Goal: Task Accomplishment & Management: Use online tool/utility

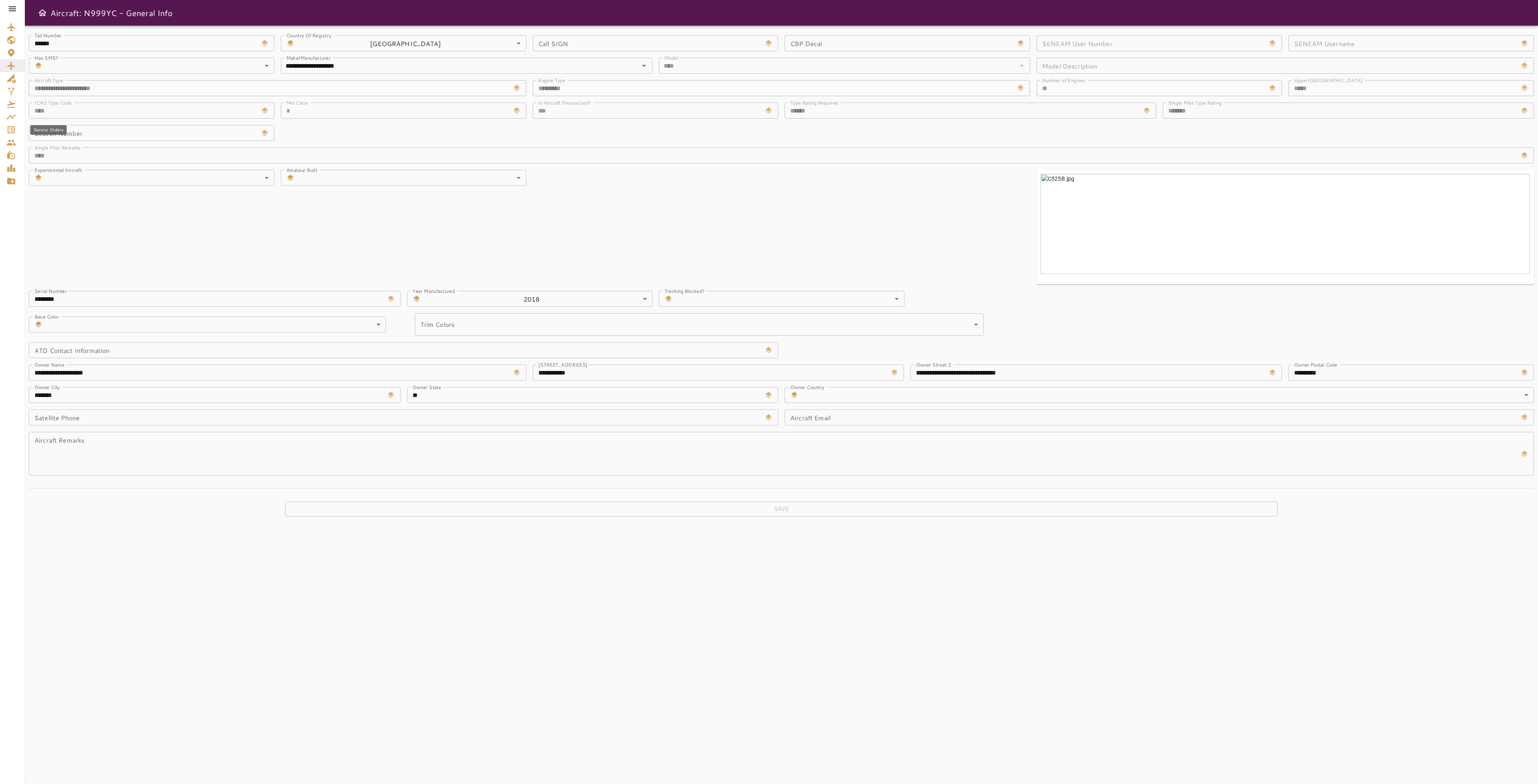
click at [18, 129] on div "Service Orders" at bounding box center [12, 130] width 12 height 10
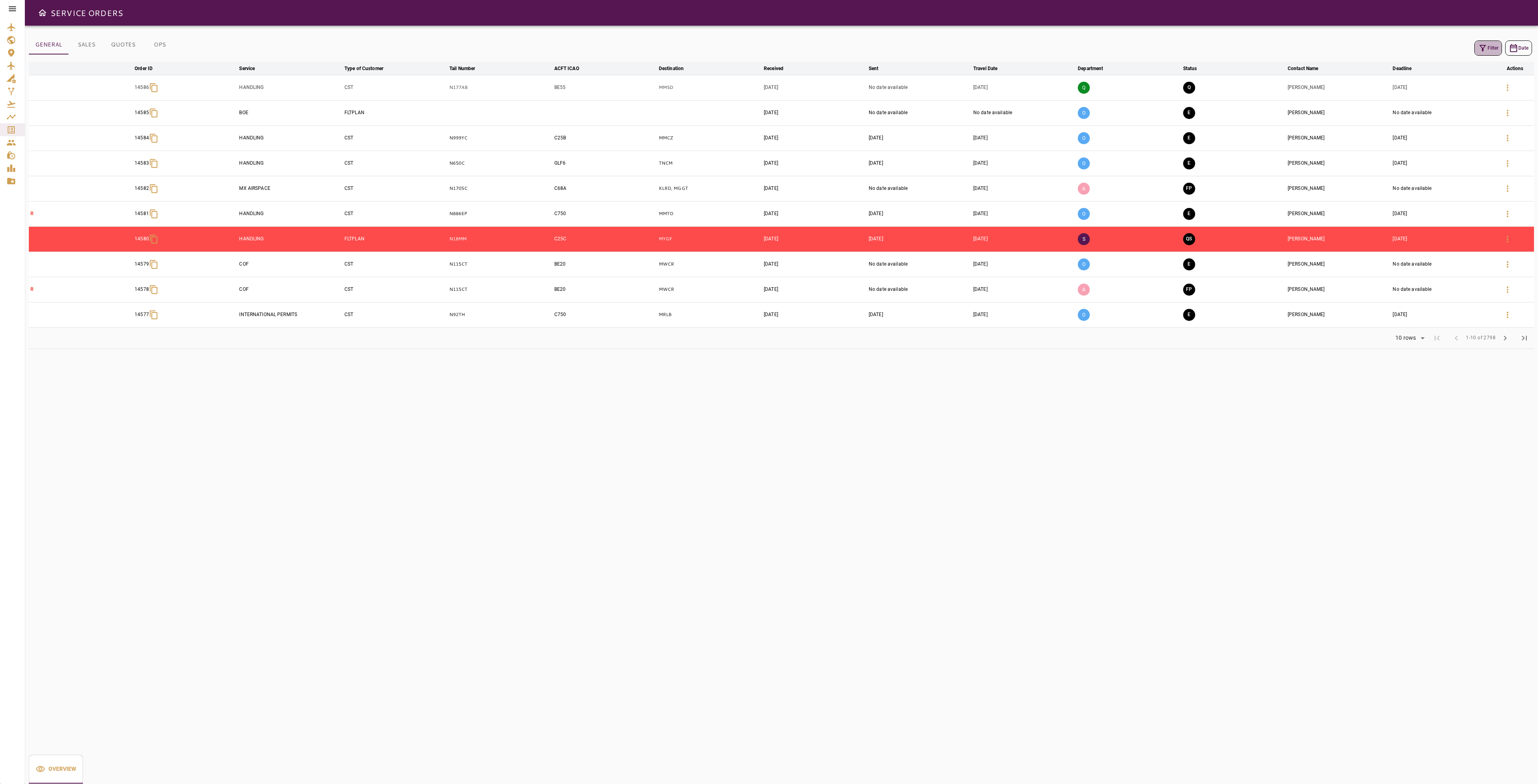
click at [1484, 52] on icon "button" at bounding box center [1483, 48] width 10 height 10
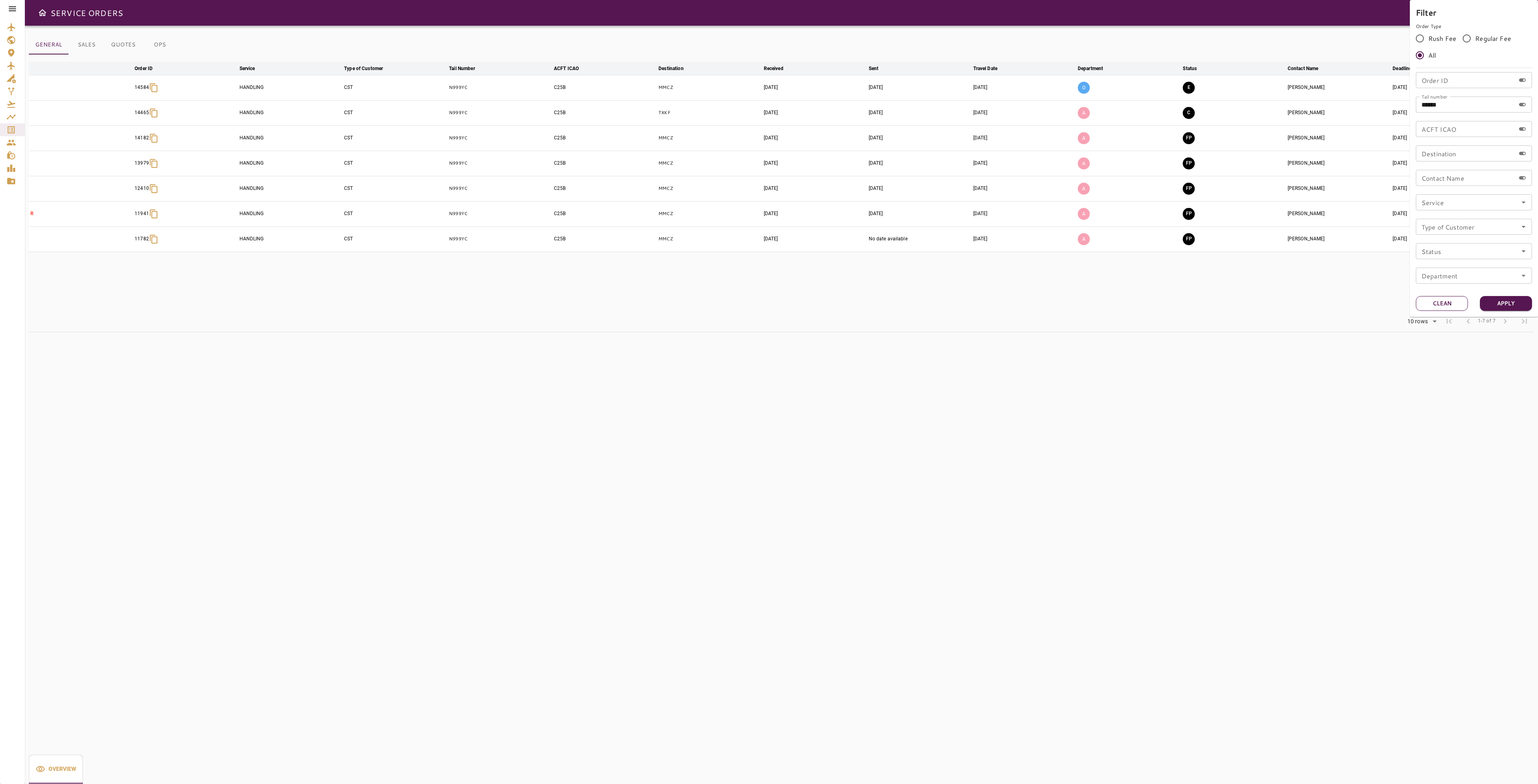
click at [1445, 299] on button "Clean" at bounding box center [1441, 303] width 52 height 15
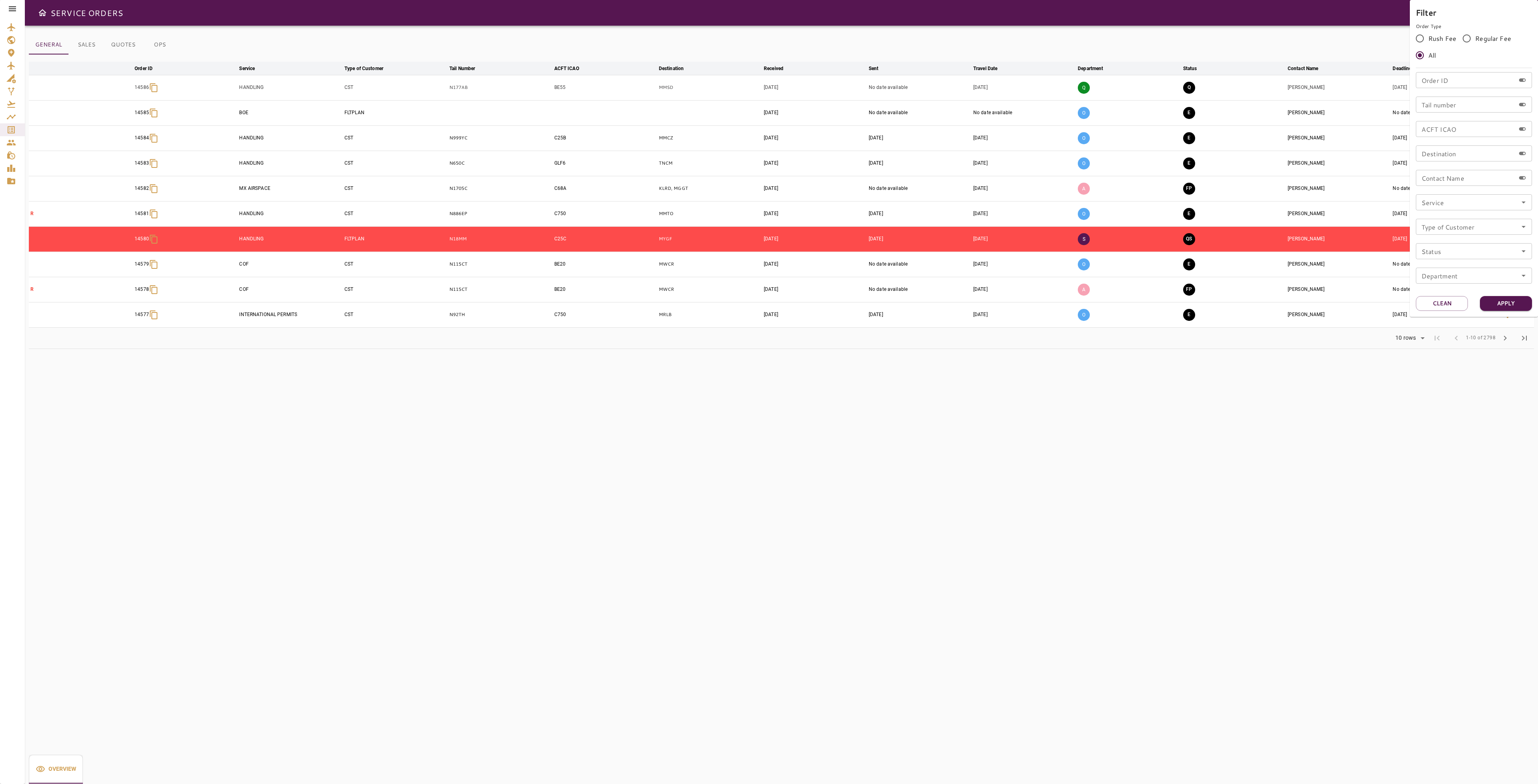
click at [1500, 203] on input "Service" at bounding box center [1473, 202] width 111 height 11
click at [1443, 240] on li "BOE" at bounding box center [1474, 240] width 116 height 14
type input "***"
click at [1520, 298] on button "Apply" at bounding box center [1506, 303] width 52 height 15
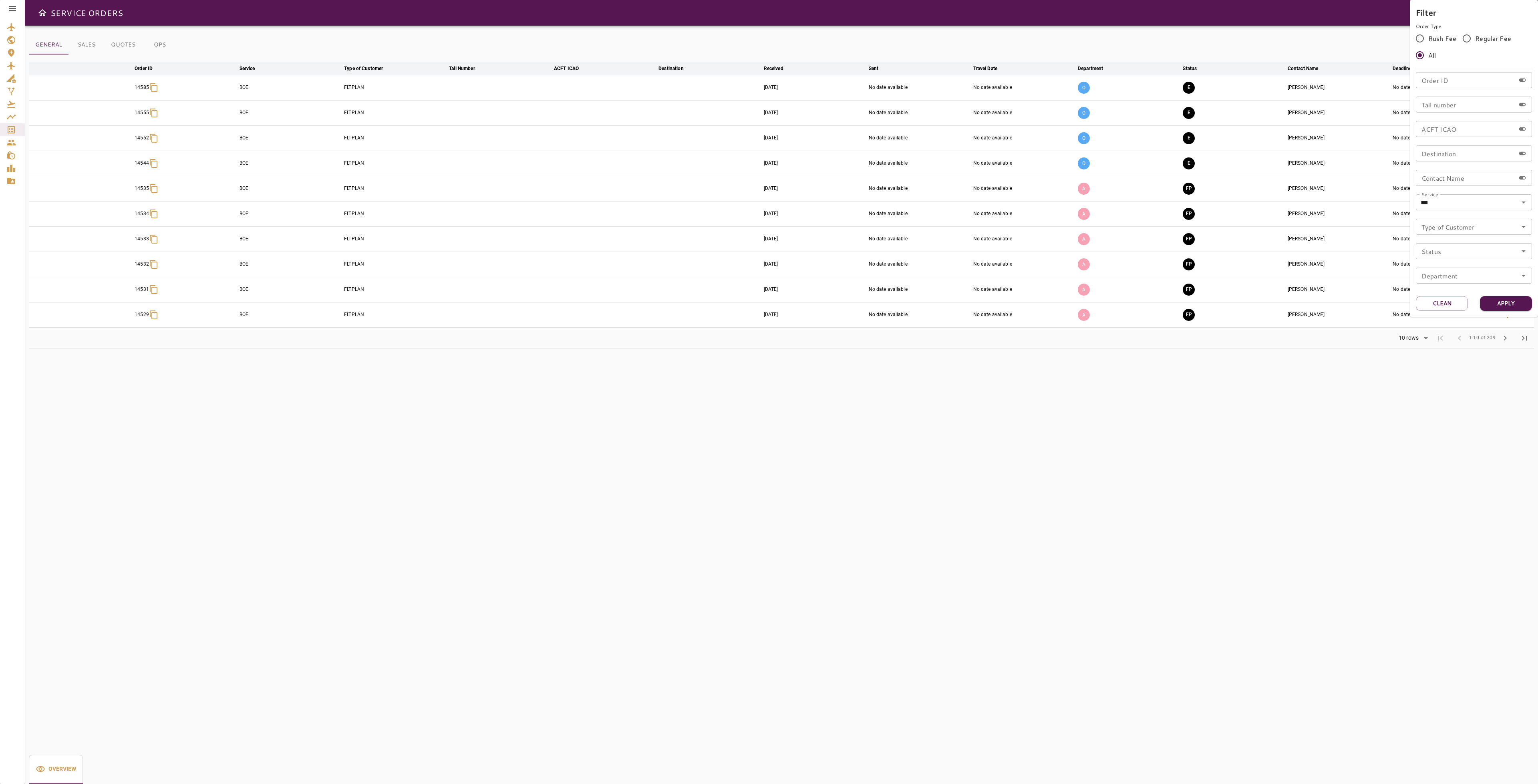
click at [891, 391] on div at bounding box center [769, 392] width 1538 height 784
click at [168, 46] on button "OPS" at bounding box center [159, 45] width 36 height 19
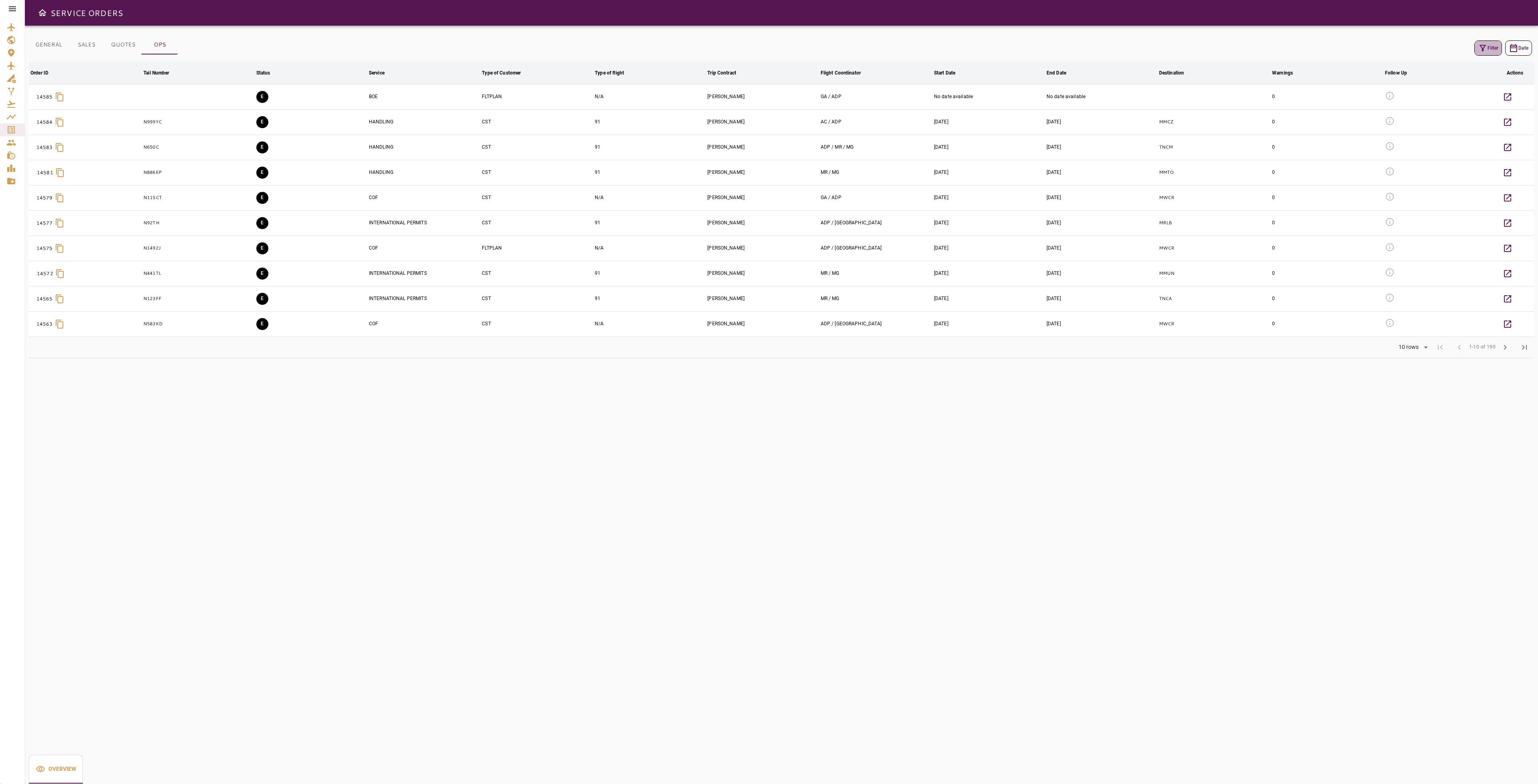
click at [1478, 48] on icon "button" at bounding box center [1483, 48] width 10 height 10
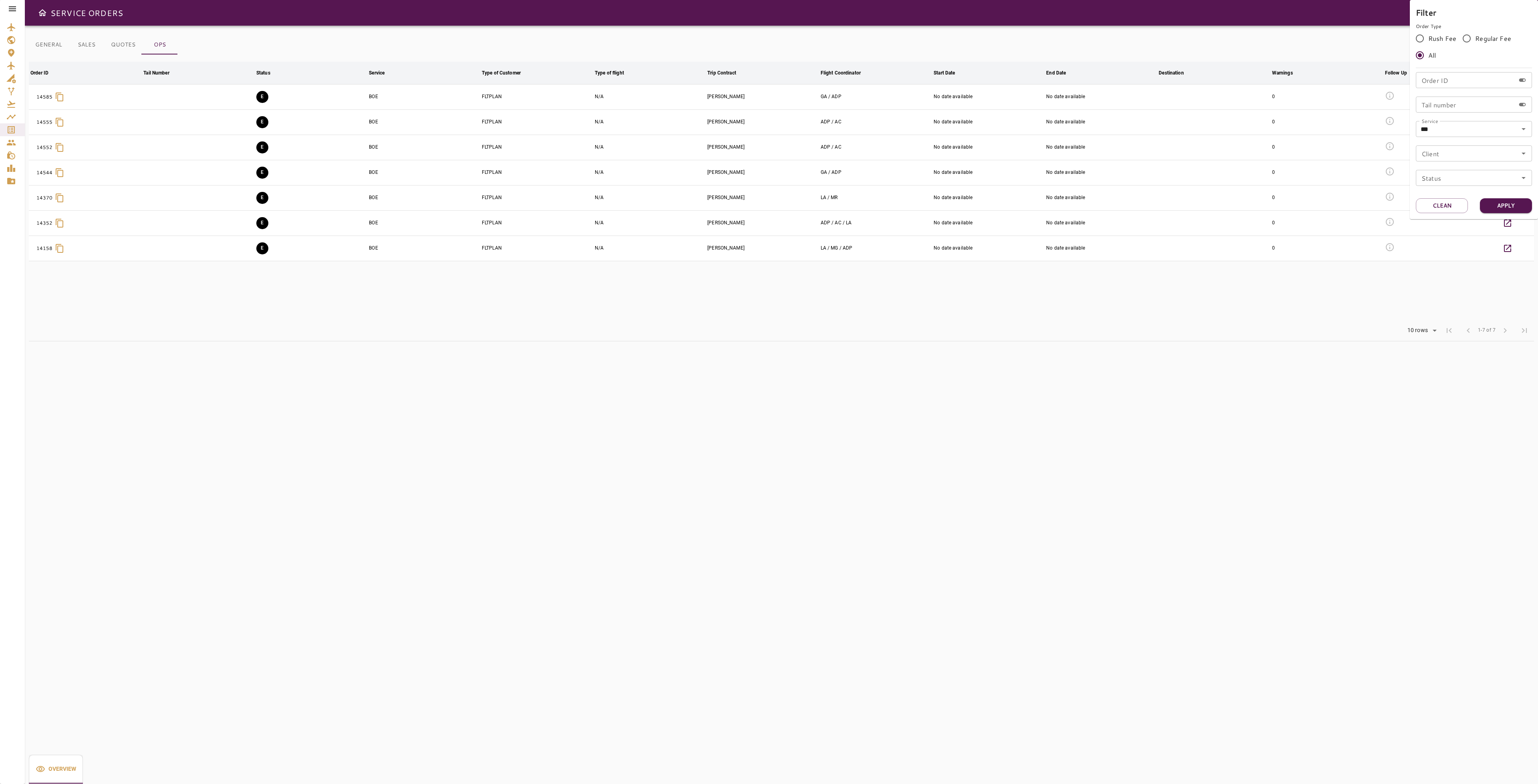
click at [996, 309] on div at bounding box center [769, 392] width 1538 height 784
